Goal: Information Seeking & Learning: Learn about a topic

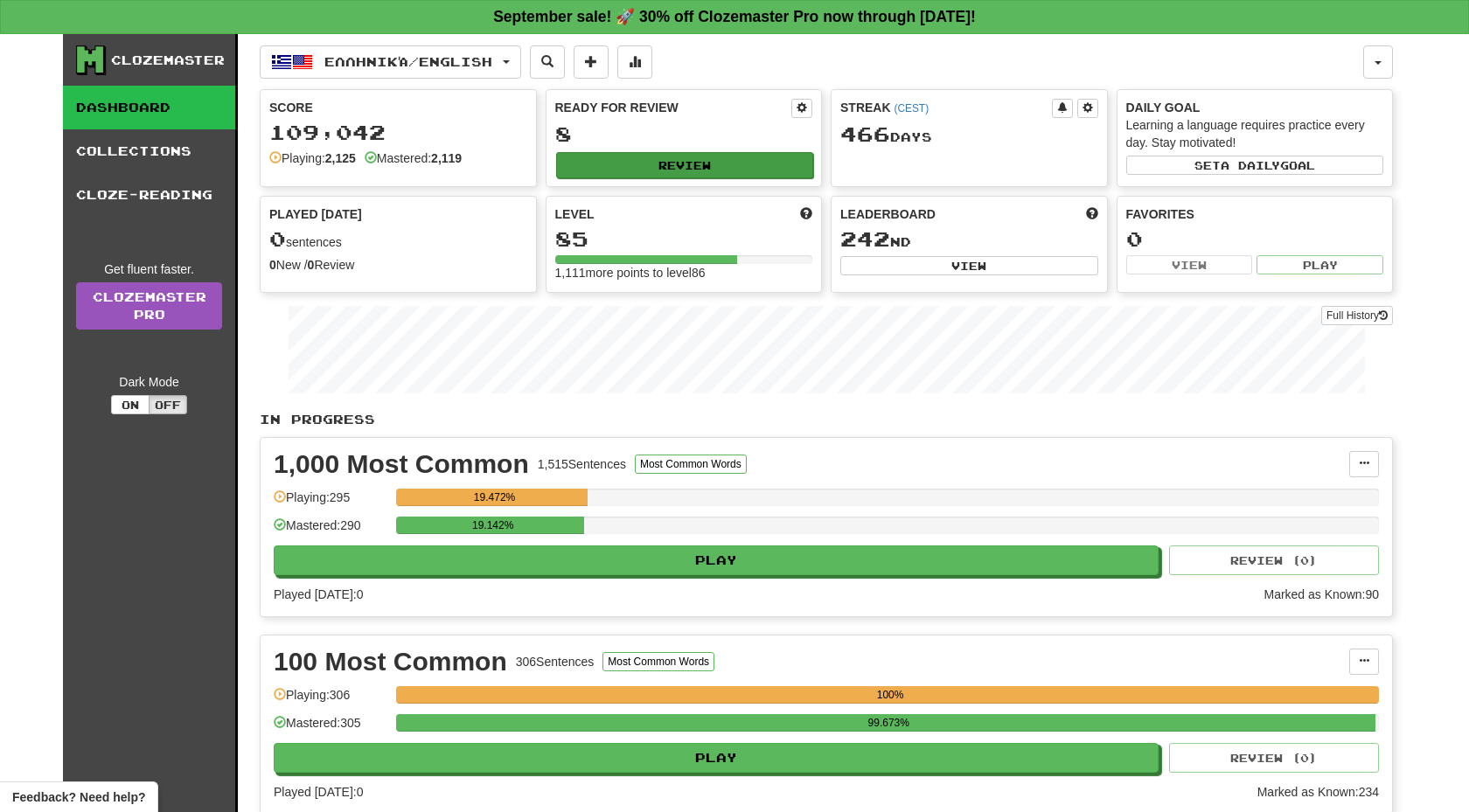
click at [720, 172] on button "Review" at bounding box center [685, 165] width 258 height 27
select select "**"
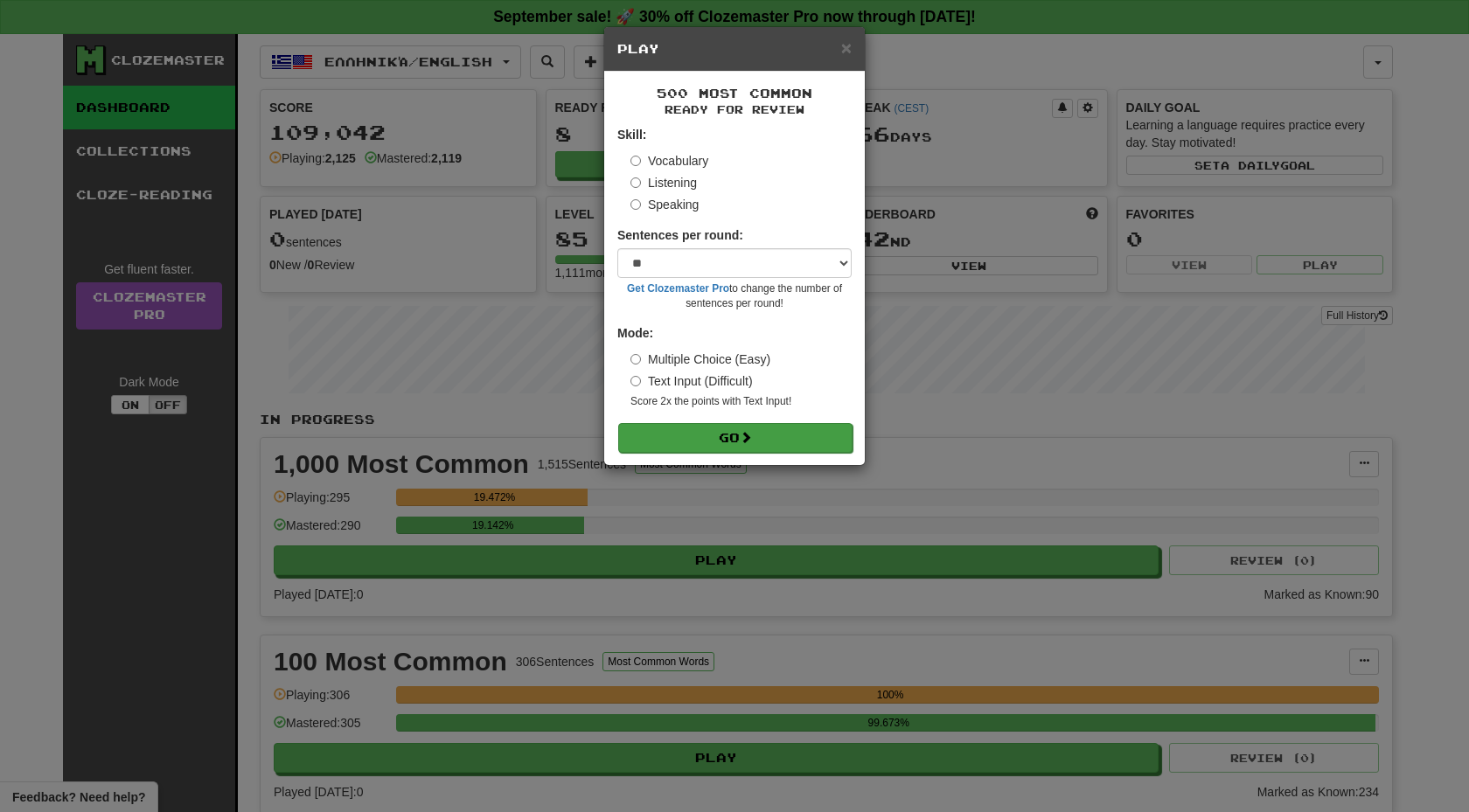
click at [728, 426] on button "Go" at bounding box center [735, 438] width 234 height 30
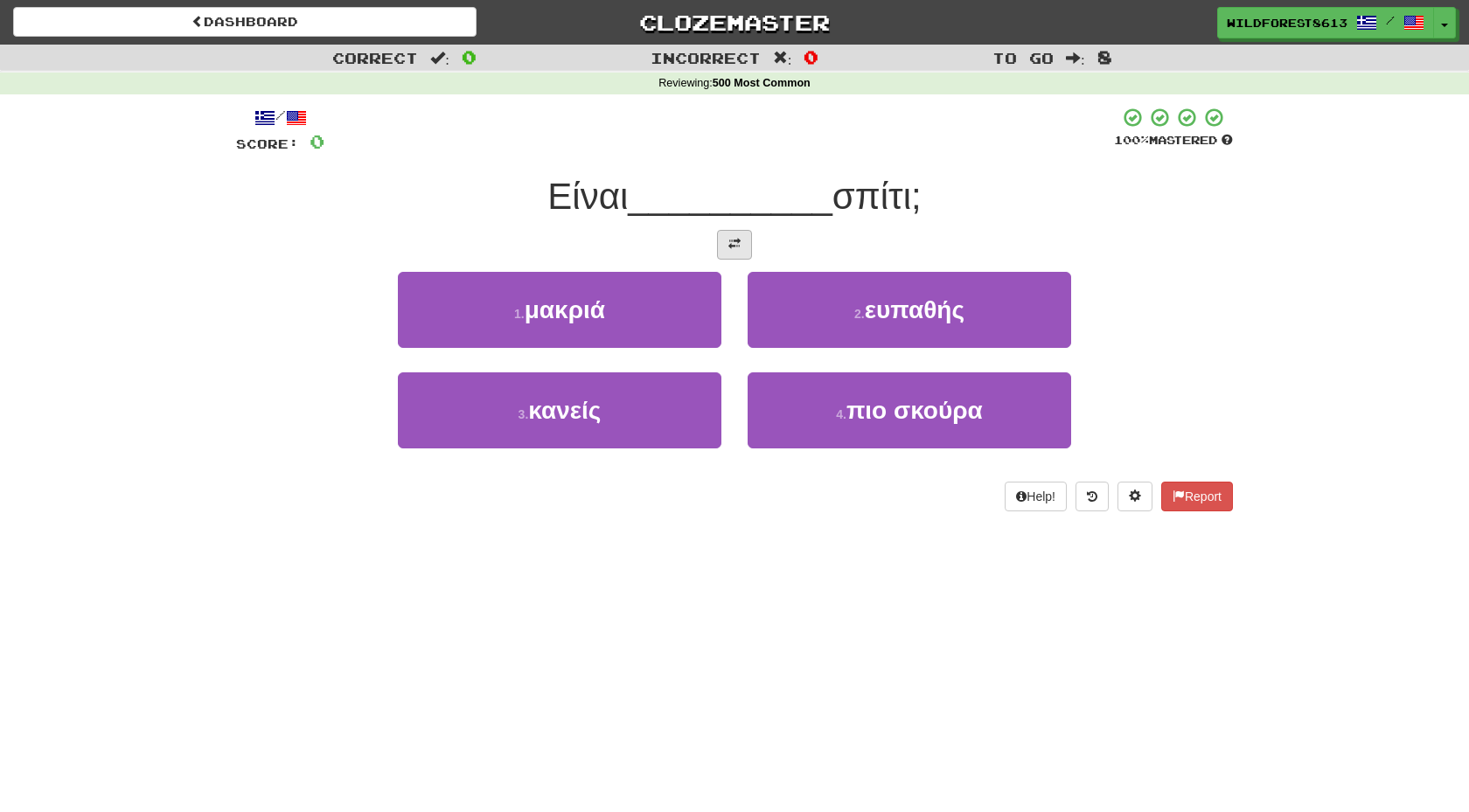
click at [733, 251] on button at bounding box center [734, 244] width 35 height 30
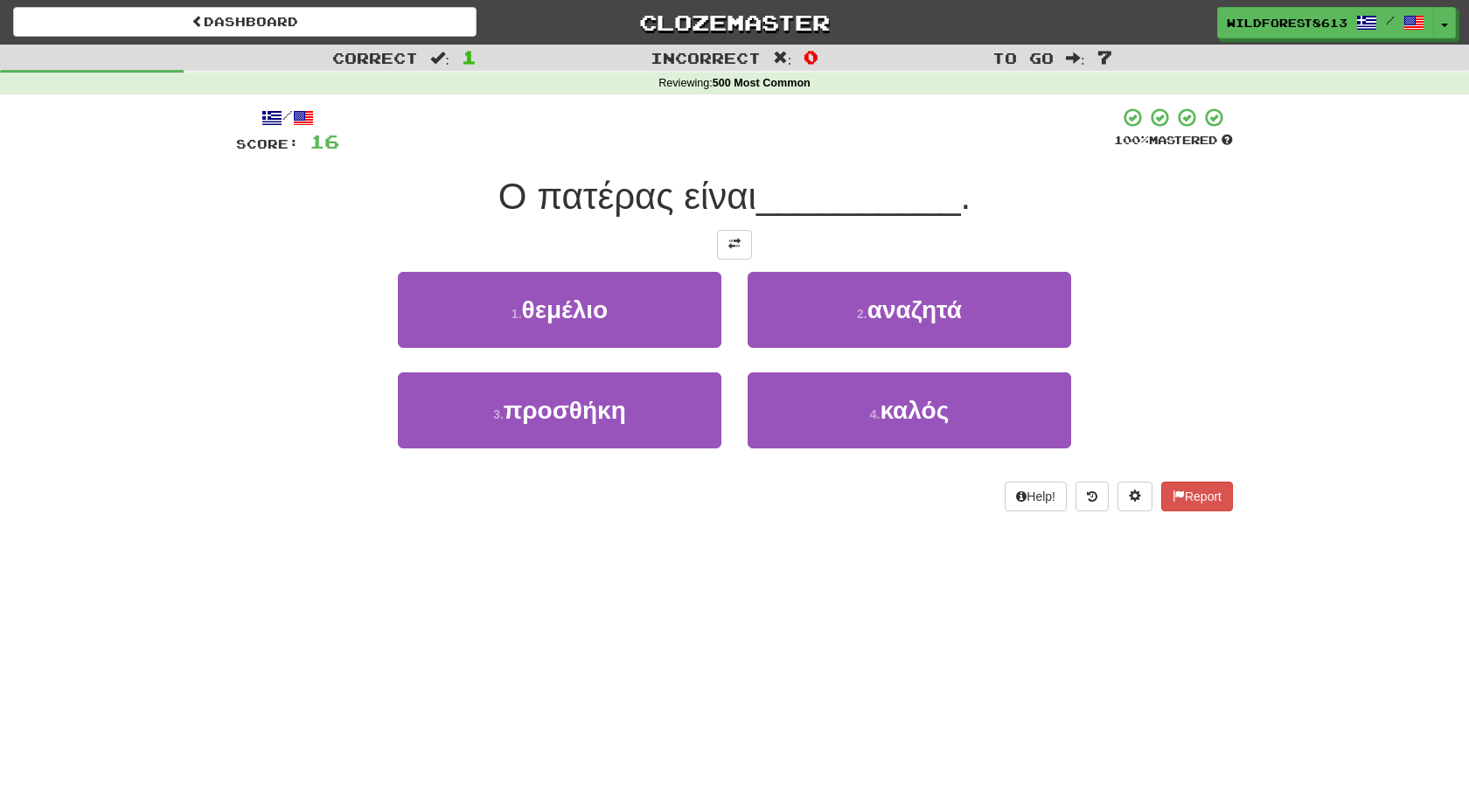
click at [733, 251] on button at bounding box center [734, 244] width 35 height 30
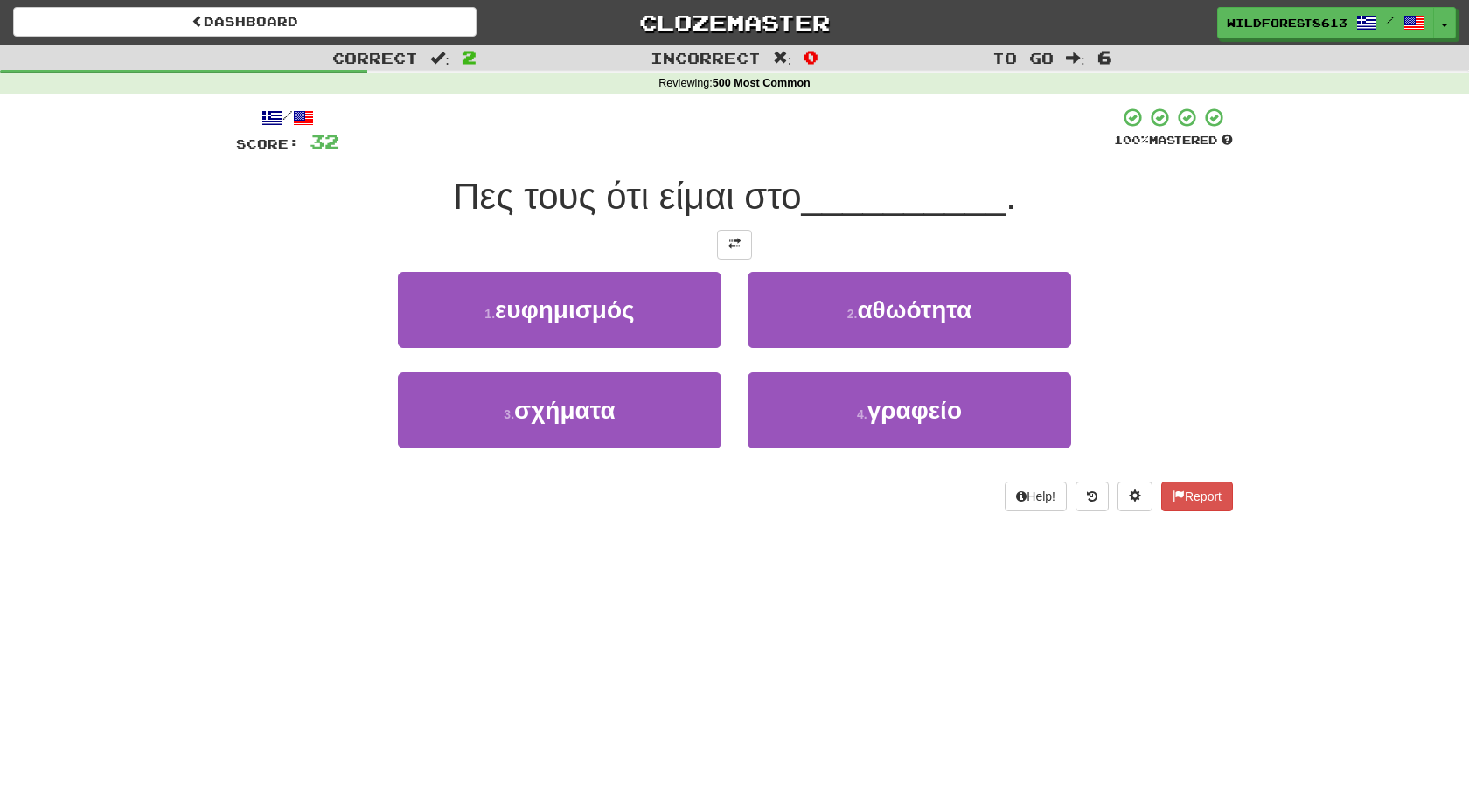
click at [733, 251] on button at bounding box center [734, 244] width 35 height 30
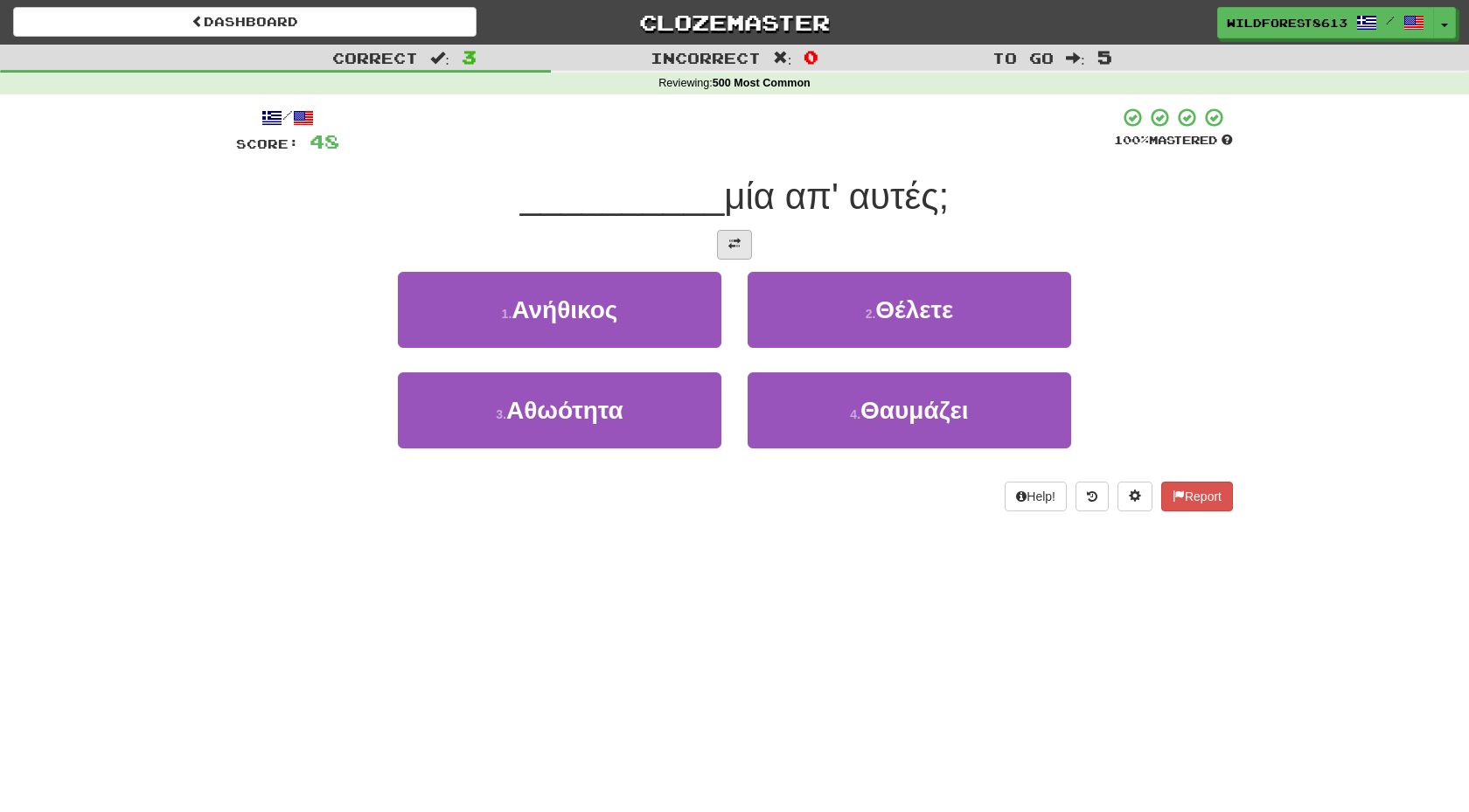
click at [733, 252] on button at bounding box center [734, 244] width 35 height 30
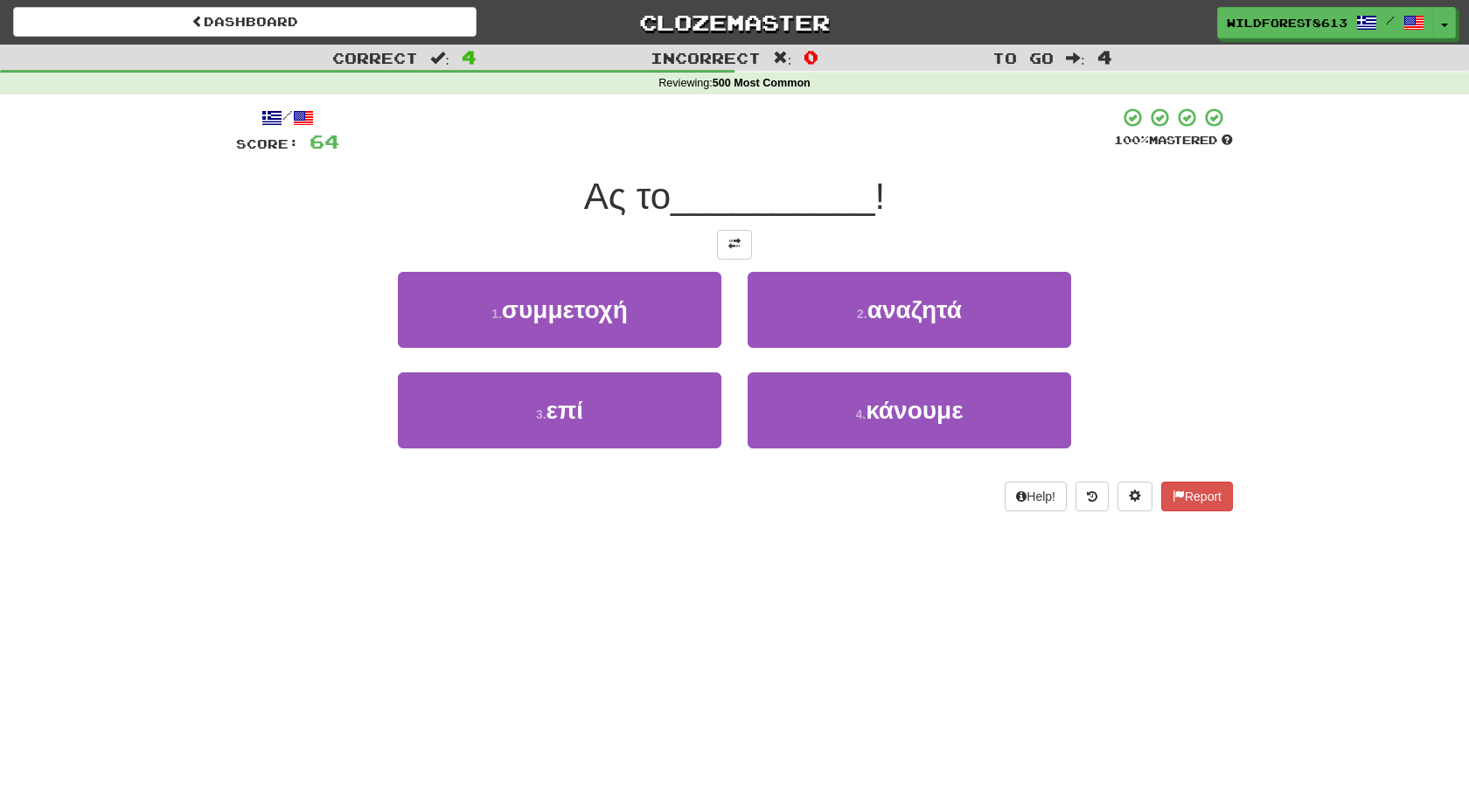
click at [733, 252] on button at bounding box center [734, 244] width 35 height 30
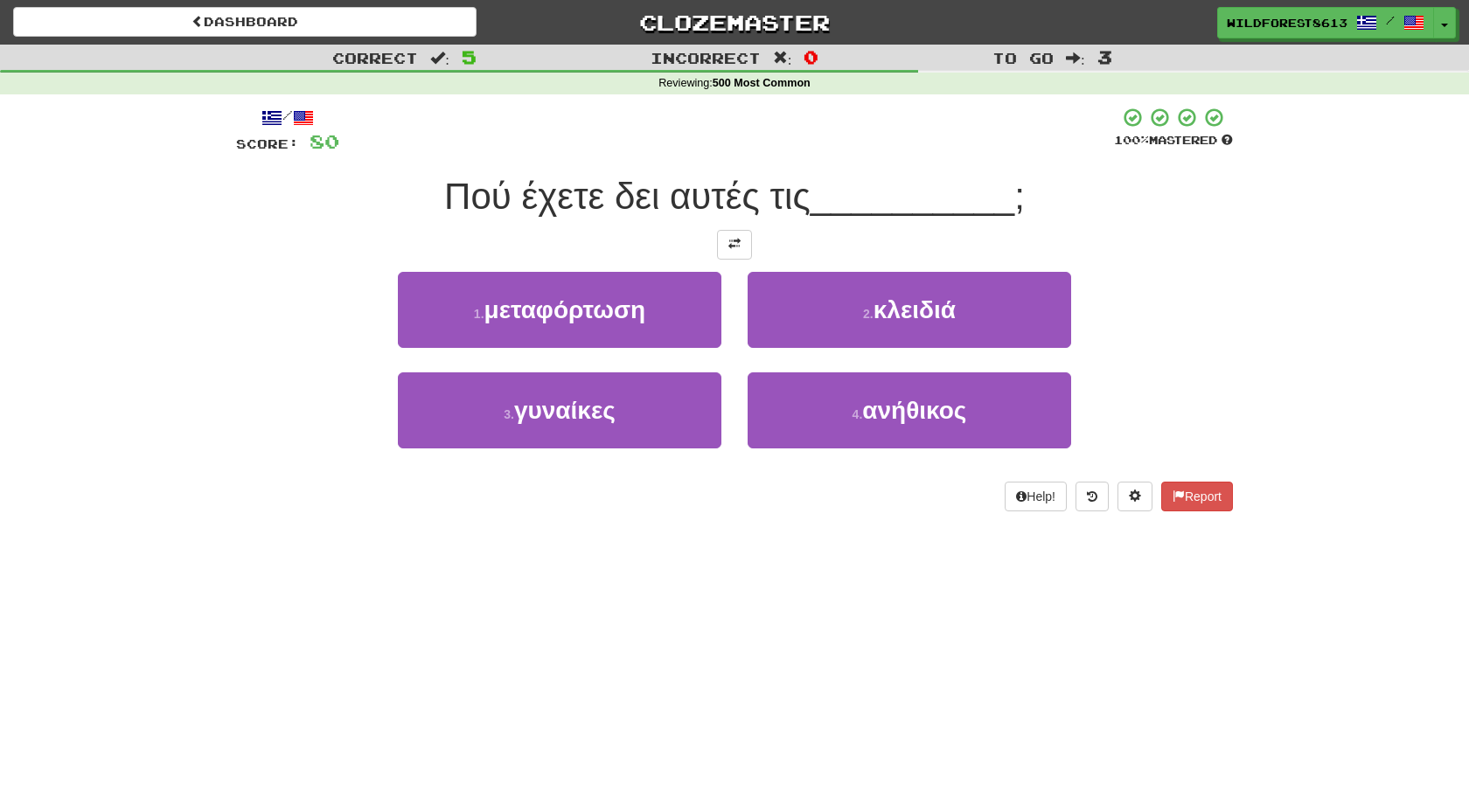
click at [733, 252] on button at bounding box center [734, 244] width 35 height 30
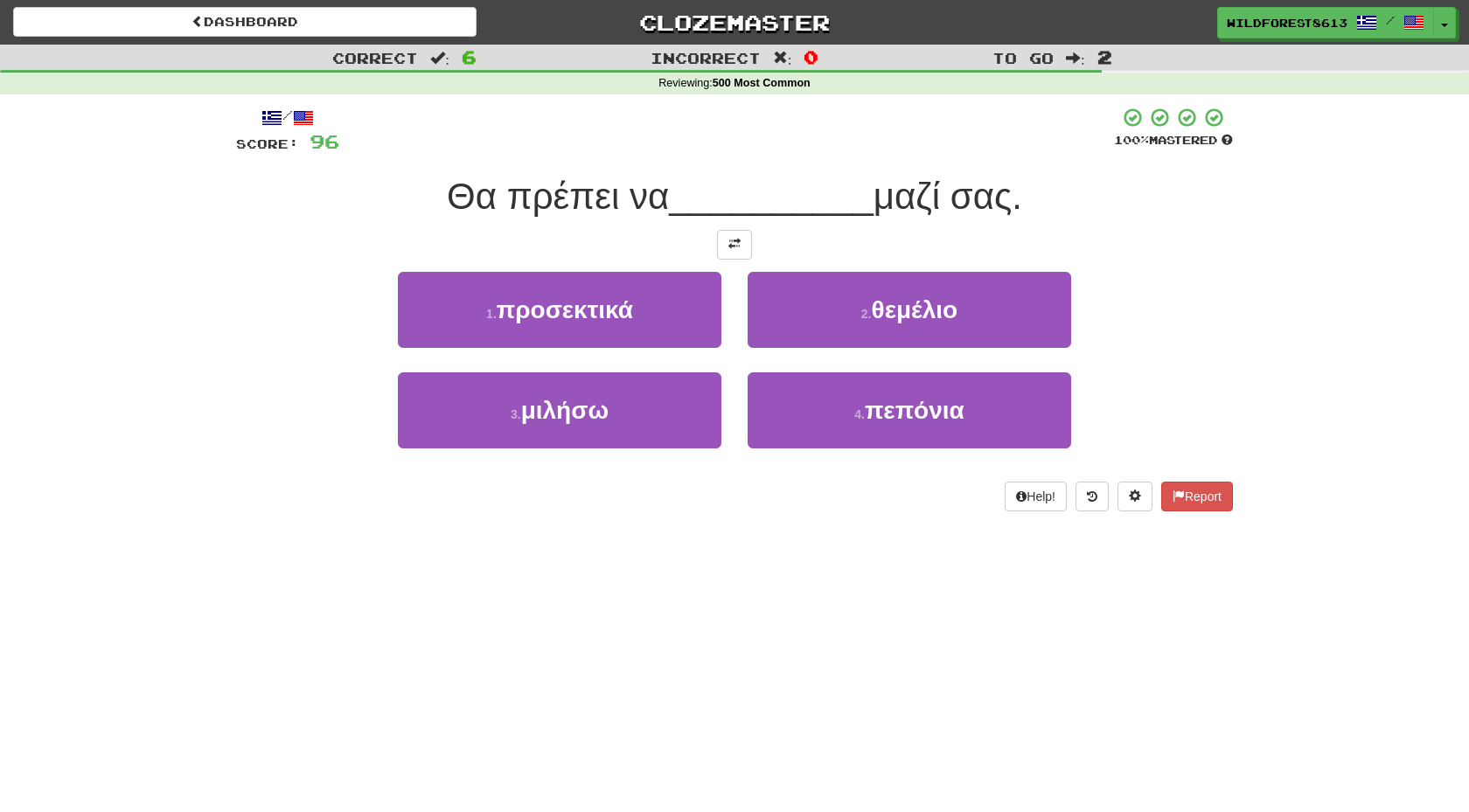
click at [733, 252] on button at bounding box center [734, 244] width 35 height 30
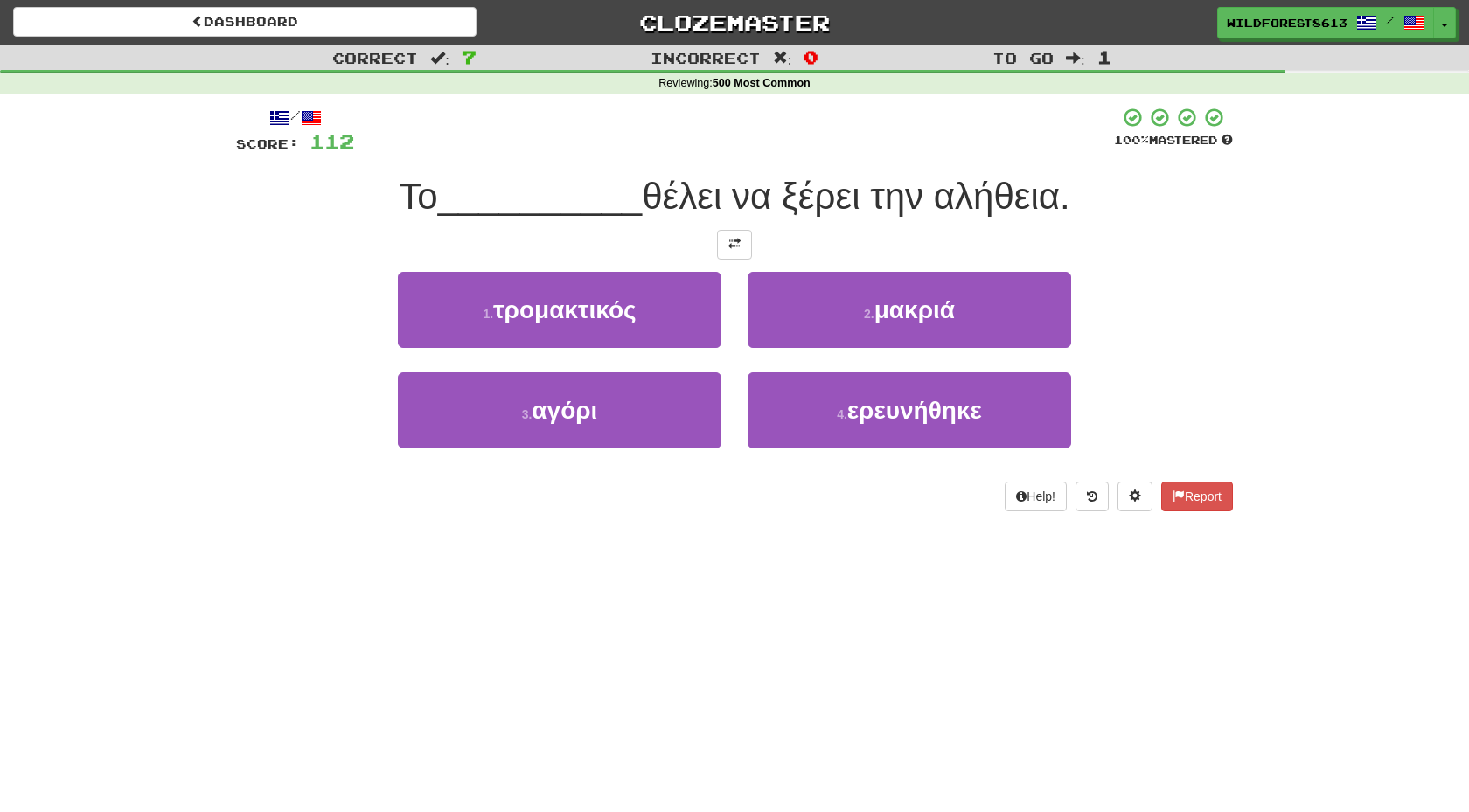
click at [733, 252] on button at bounding box center [734, 244] width 35 height 30
